Goal: Information Seeking & Learning: Find specific fact

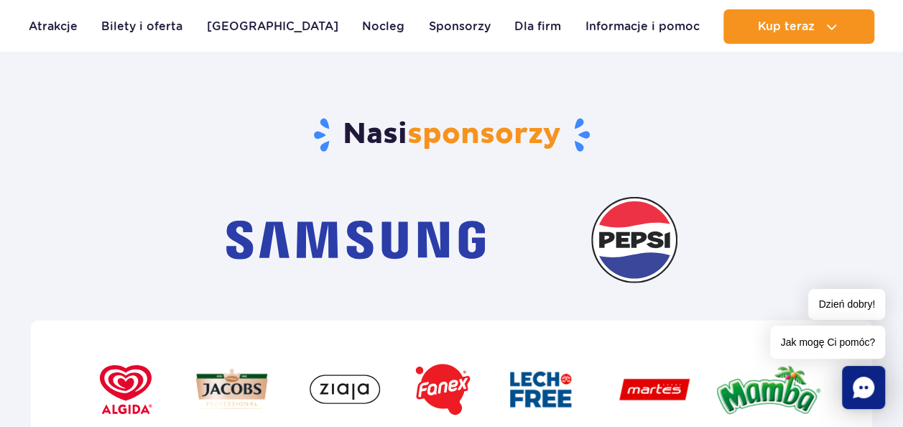
scroll to position [4236, 0]
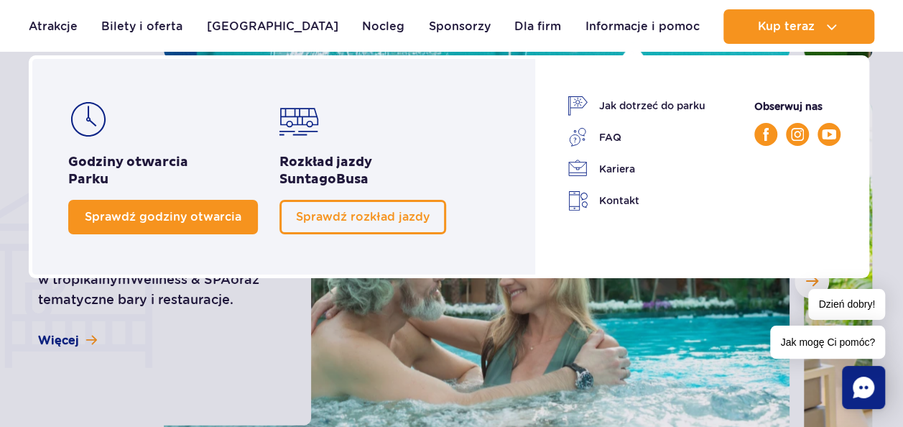
click at [108, 221] on span "Sprawdź godziny otwarcia" at bounding box center [163, 217] width 157 height 14
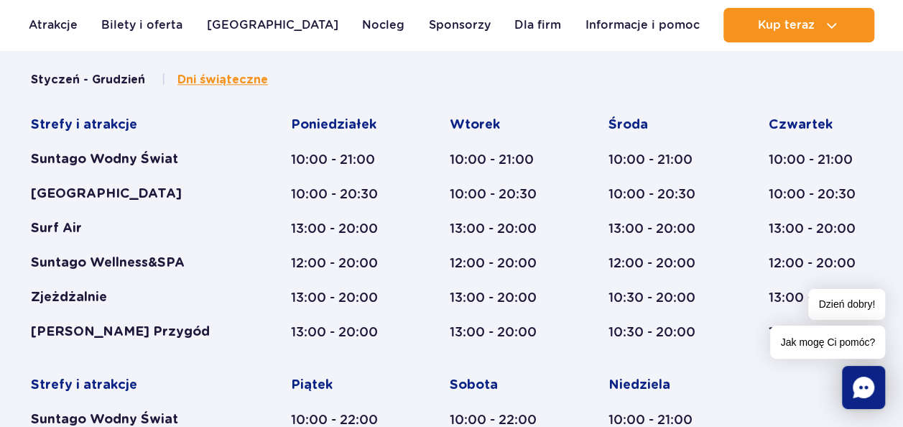
click at [207, 83] on span "Dni świąteczne" at bounding box center [222, 80] width 90 height 16
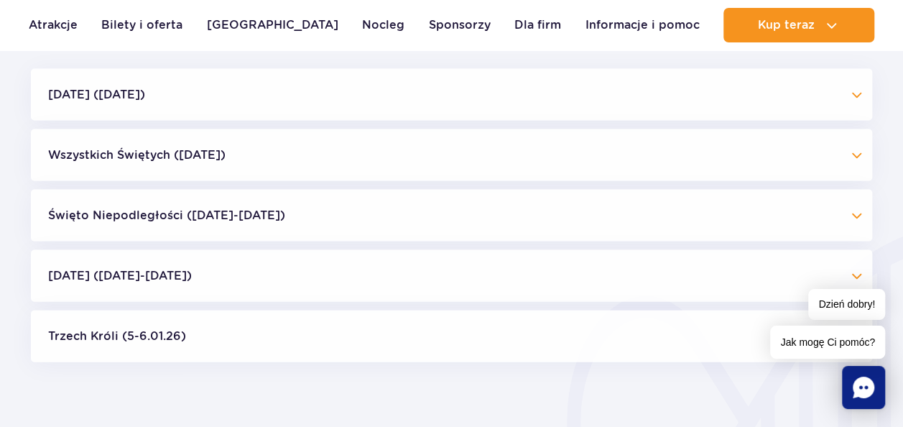
scroll to position [1461, 0]
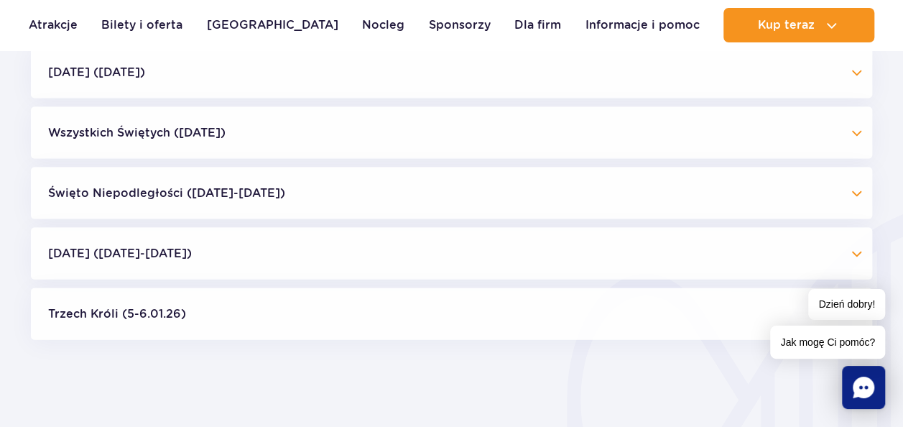
click at [234, 246] on button "[DATE] ([DATE]-[DATE])" at bounding box center [451, 254] width 841 height 52
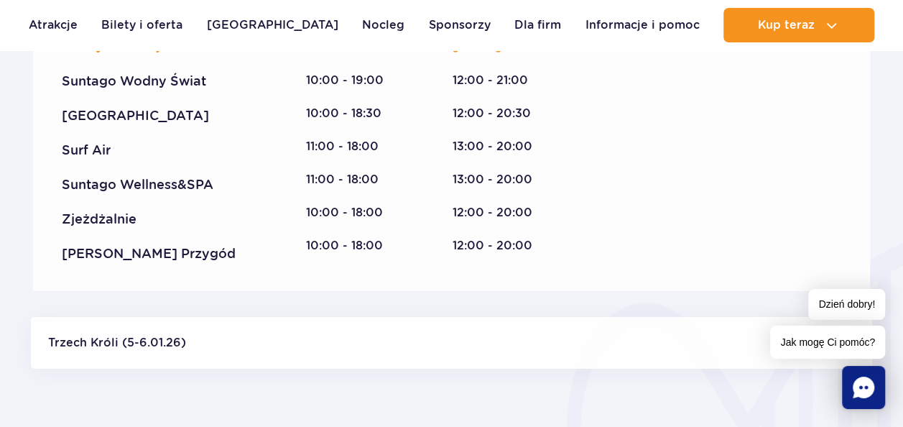
scroll to position [2323, 0]
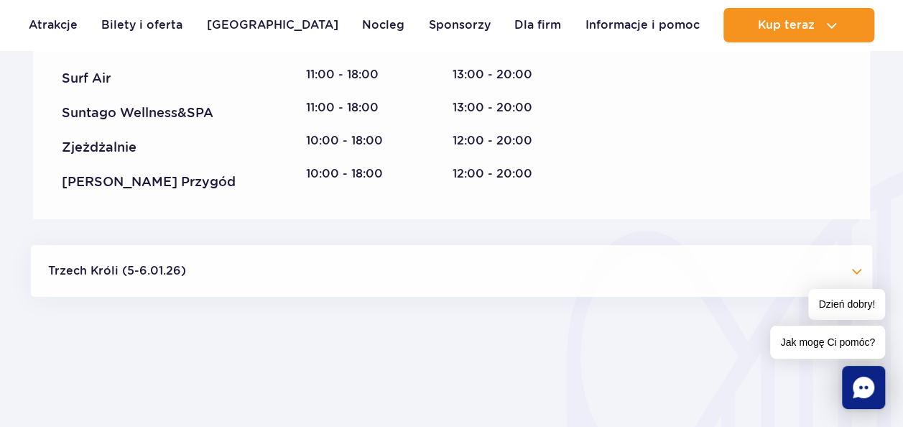
click at [398, 269] on button "Trzech Króli (5-6.01.26)" at bounding box center [451, 271] width 841 height 52
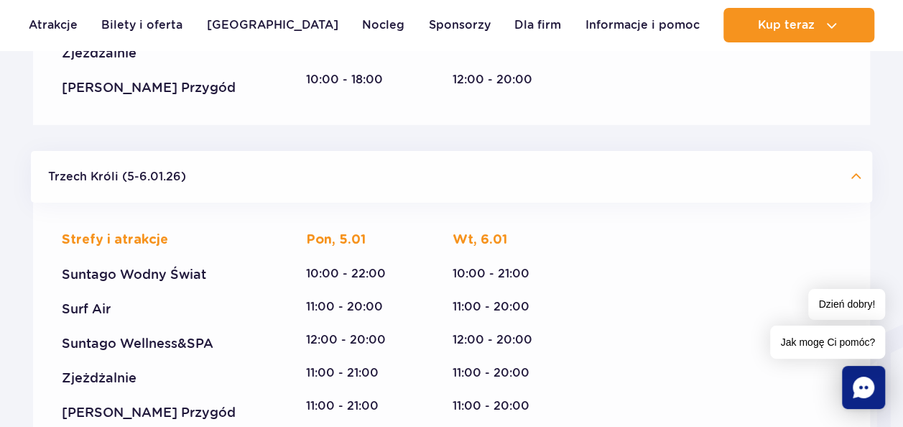
scroll to position [2395, 0]
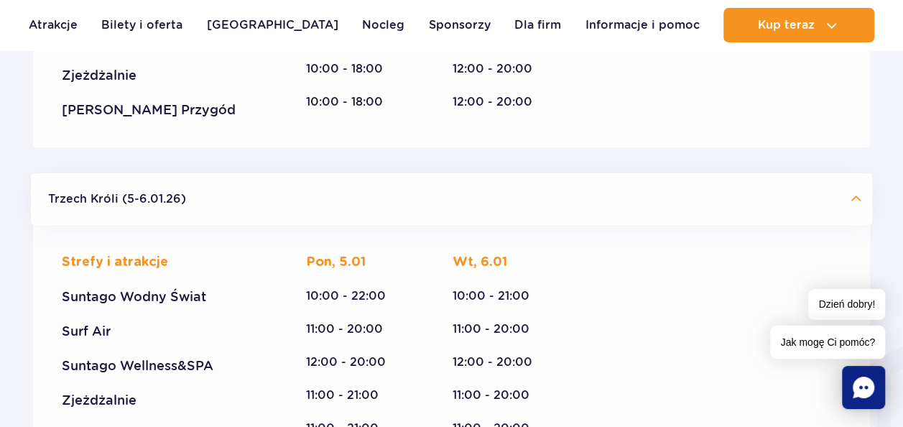
click at [401, 208] on button "Trzech Króli (5-6.01.26)" at bounding box center [451, 199] width 841 height 52
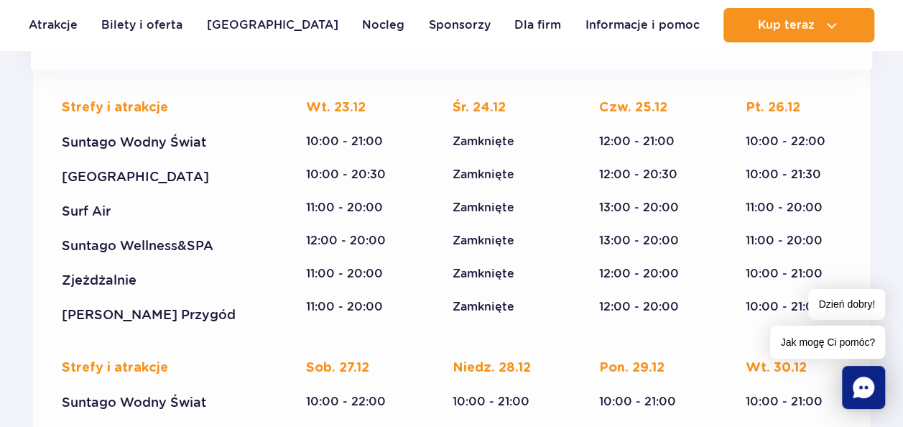
scroll to position [1533, 0]
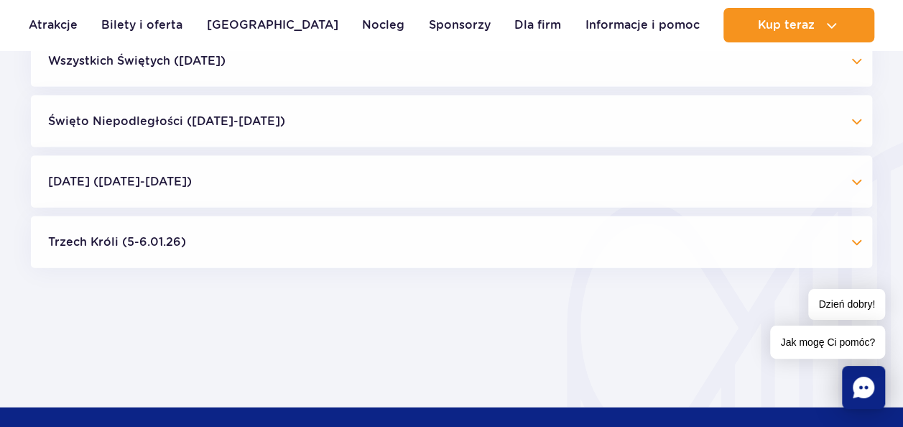
click at [336, 141] on button "Święto Niepodległości ([DATE]-[DATE])" at bounding box center [451, 121] width 841 height 52
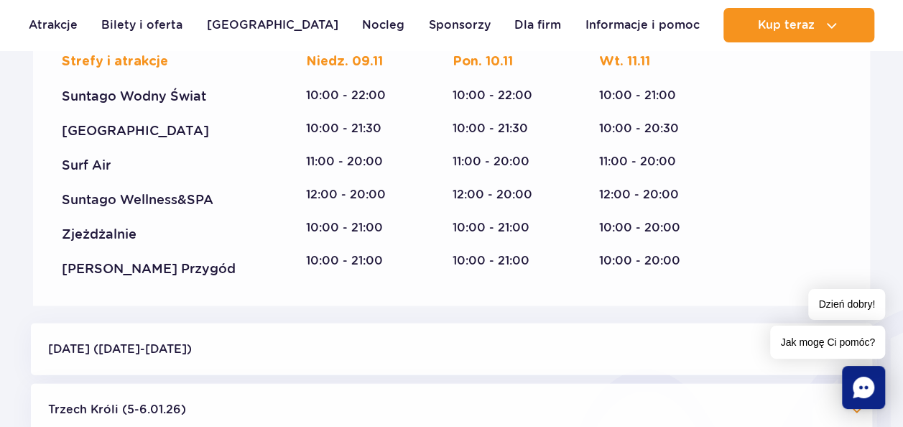
scroll to position [1461, 0]
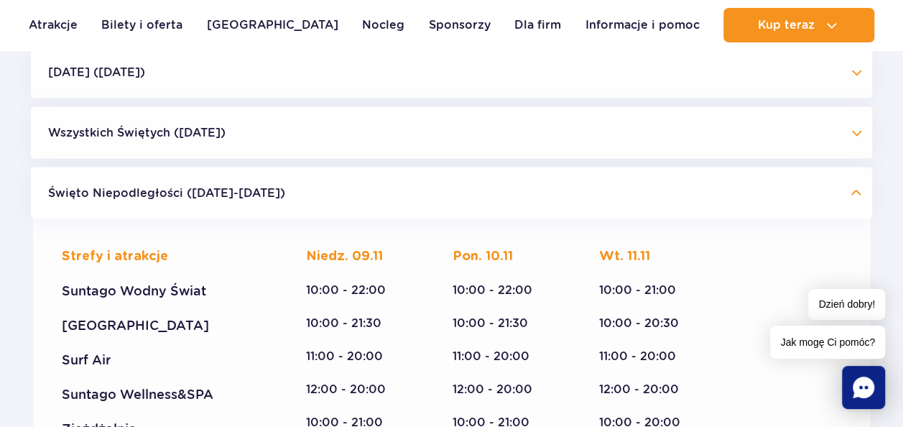
click at [206, 197] on button "Święto Niepodległości ([DATE]-[DATE])" at bounding box center [451, 193] width 841 height 52
